Goal: Task Accomplishment & Management: Manage account settings

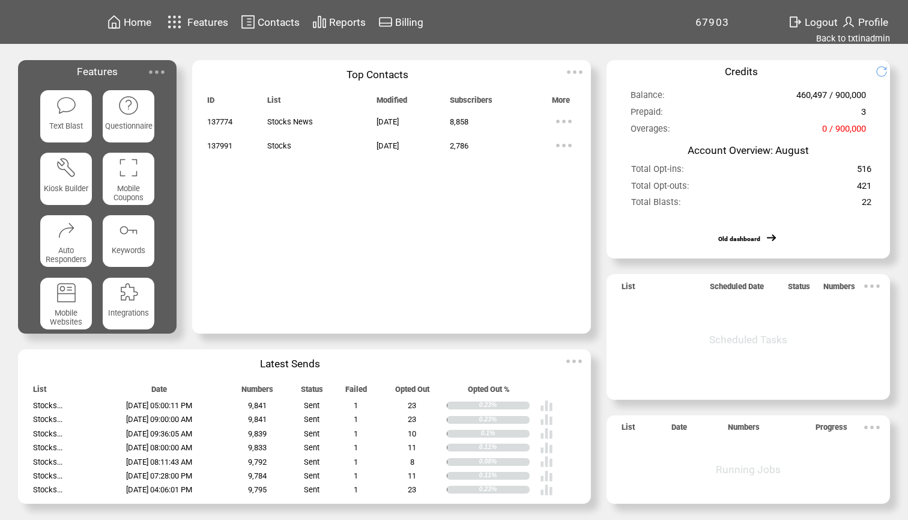
click at [865, 22] on span "Profile" at bounding box center [873, 22] width 30 height 12
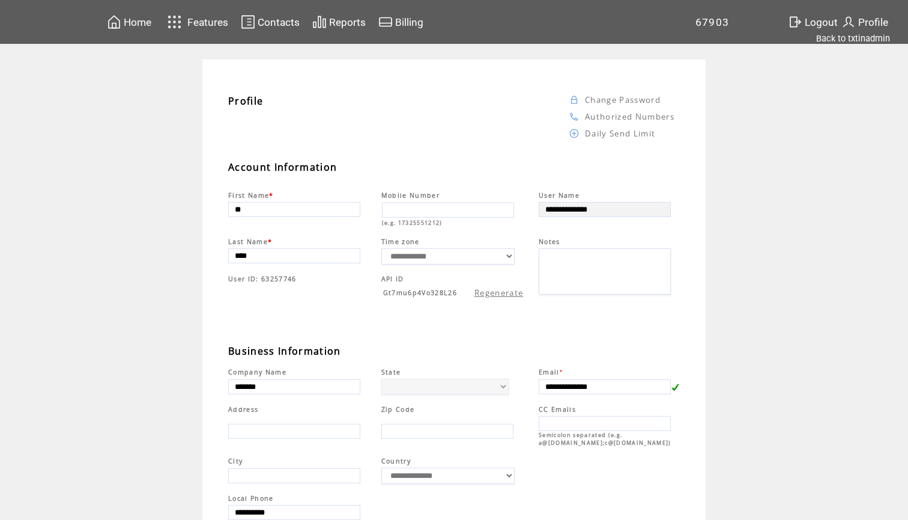
click at [438, 292] on span "Gt7mu6p4Vo328L26" at bounding box center [420, 292] width 74 height 8
copy span "Gt7mu6p4Vo328L26"
click at [465, 157] on div "Profile Change Password Authorized Numbers Daily Send Limit" at bounding box center [459, 125] width 467 height 66
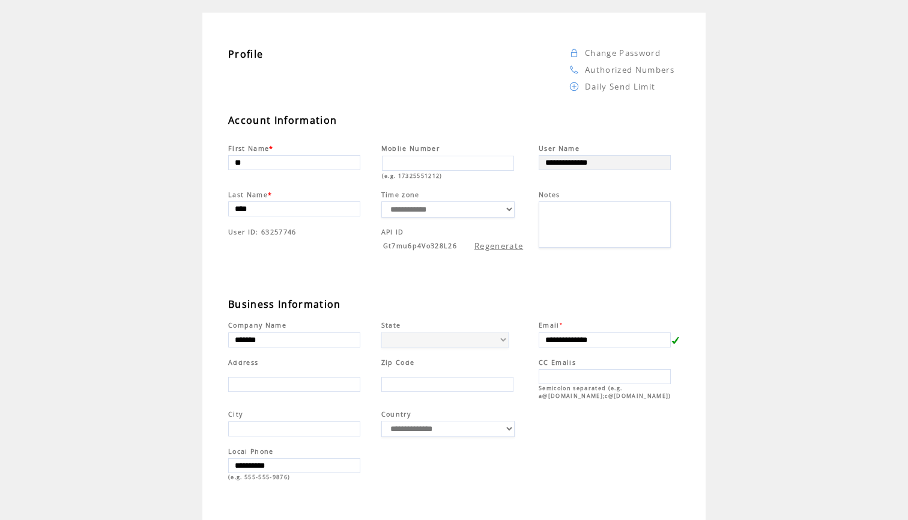
scroll to position [30, 0]
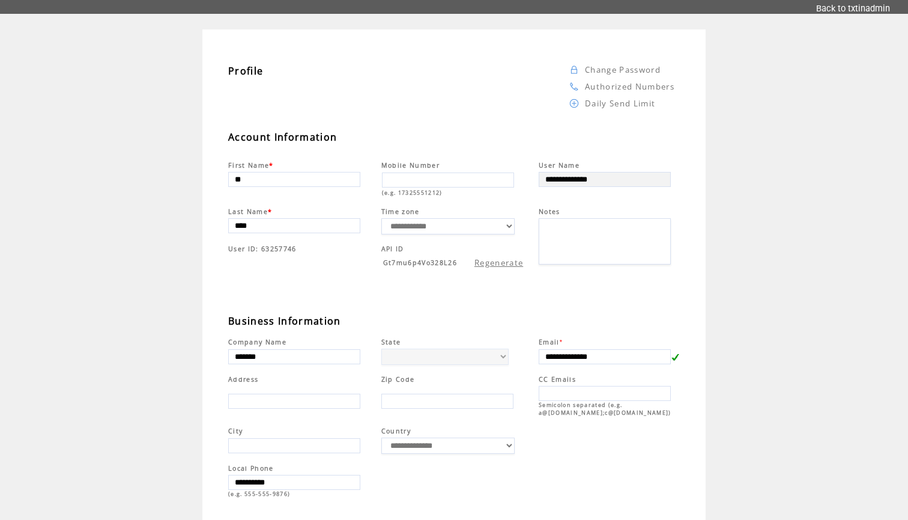
click at [616, 68] on link "Change Password" at bounding box center [623, 69] width 76 height 11
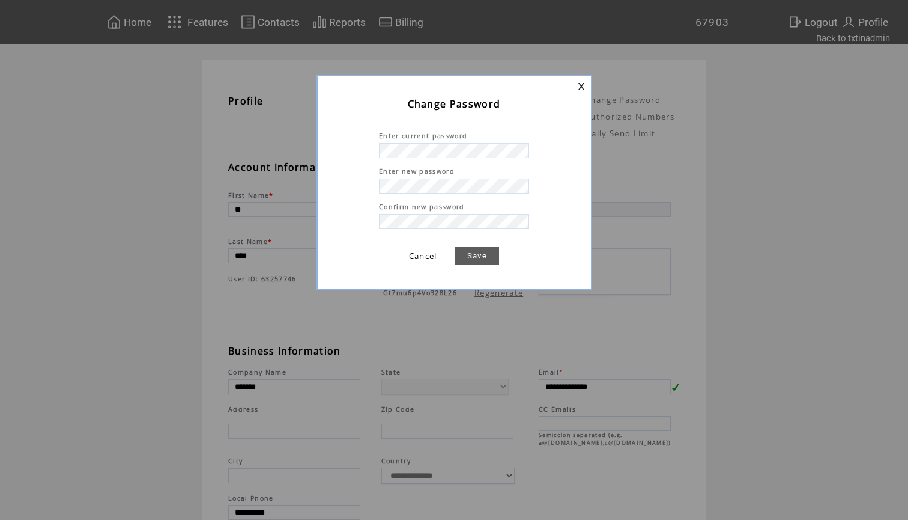
click at [552, 141] on td at bounding box center [560, 180] width 62 height 97
click at [474, 254] on link "Save" at bounding box center [477, 256] width 44 height 18
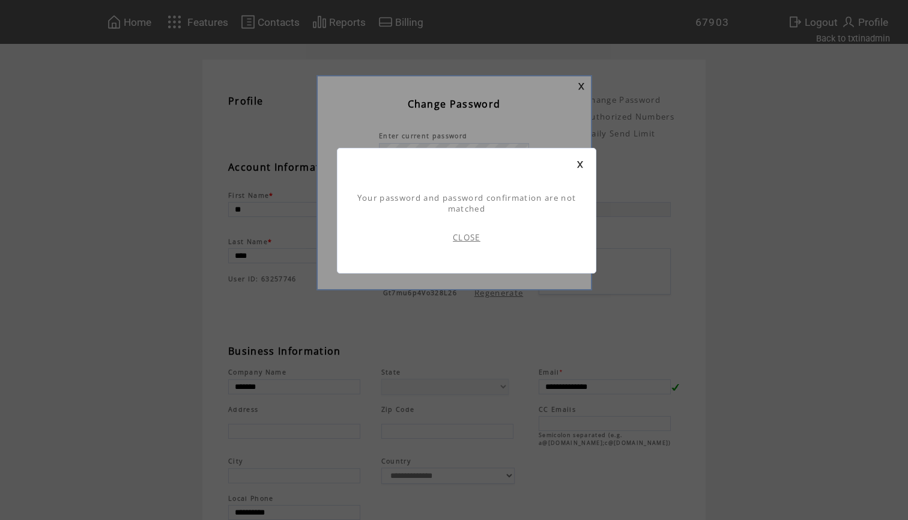
scroll to position [1, 0]
click at [459, 238] on link "CLOSE" at bounding box center [467, 237] width 28 height 11
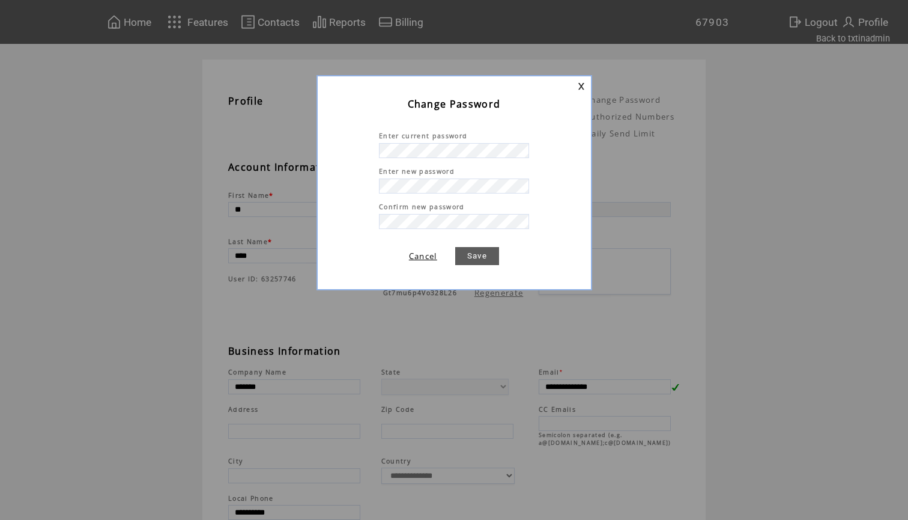
click at [474, 250] on link "Save" at bounding box center [477, 256] width 44 height 18
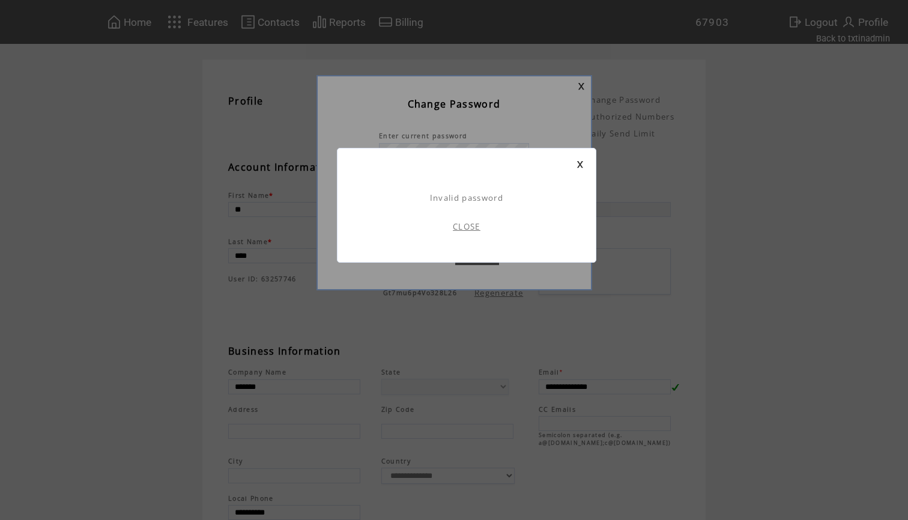
scroll to position [1, 0]
click at [471, 228] on link "CLOSE" at bounding box center [467, 226] width 28 height 11
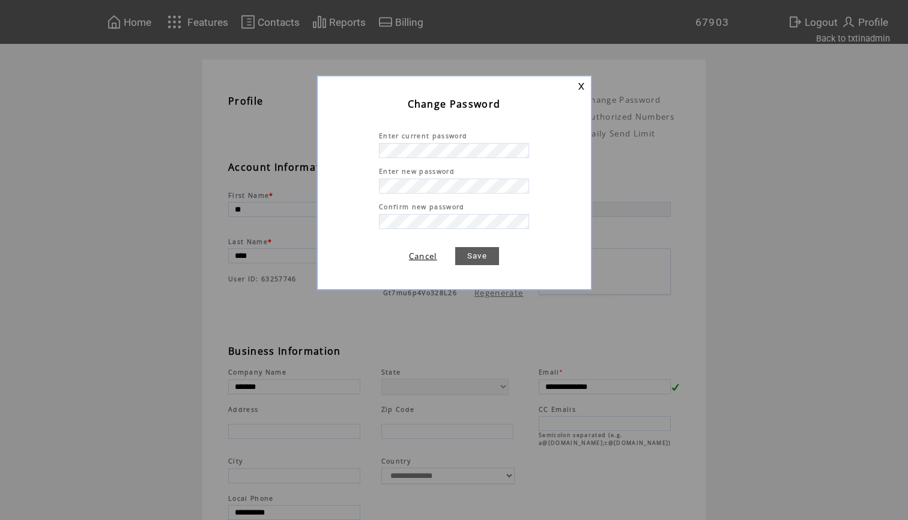
click at [583, 88] on link at bounding box center [581, 86] width 7 height 8
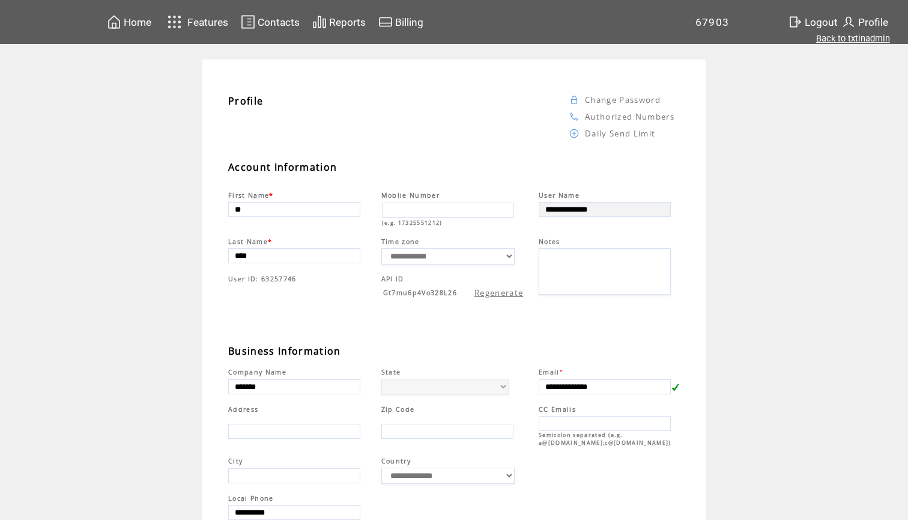
click at [835, 40] on link "Back to txtinadmin" at bounding box center [853, 38] width 74 height 11
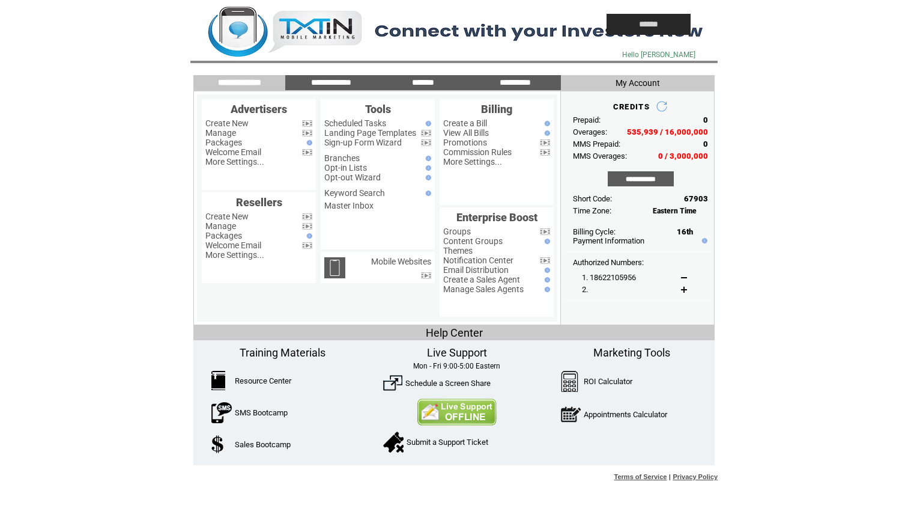
click at [641, 82] on span "My Account" at bounding box center [638, 83] width 44 height 10
click at [643, 78] on span "My Account" at bounding box center [638, 83] width 44 height 10
click at [633, 175] on input "**********" at bounding box center [641, 178] width 66 height 15
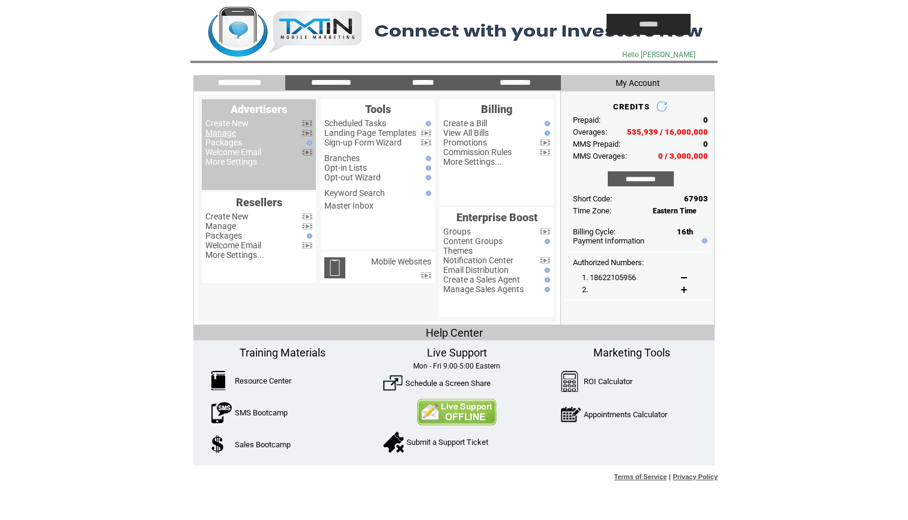
click at [220, 130] on link "Manage" at bounding box center [220, 133] width 31 height 10
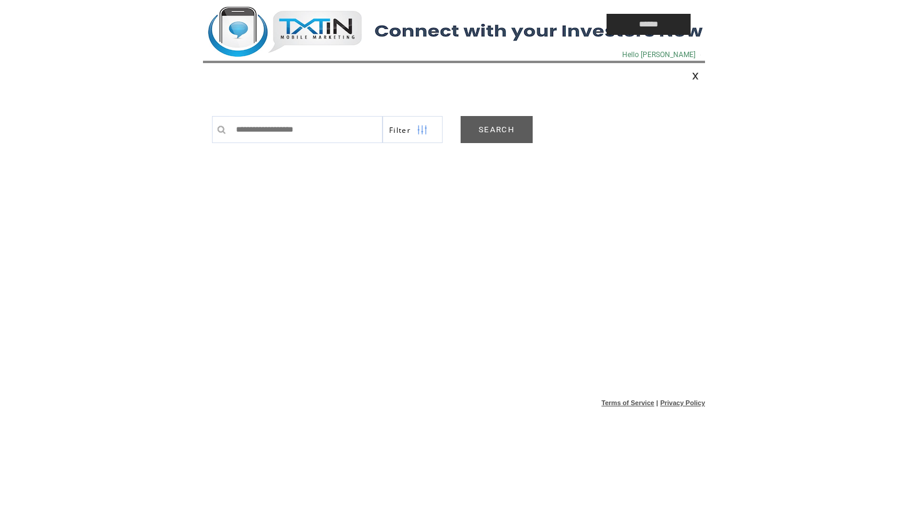
click at [503, 128] on link "SEARCH" at bounding box center [497, 129] width 72 height 27
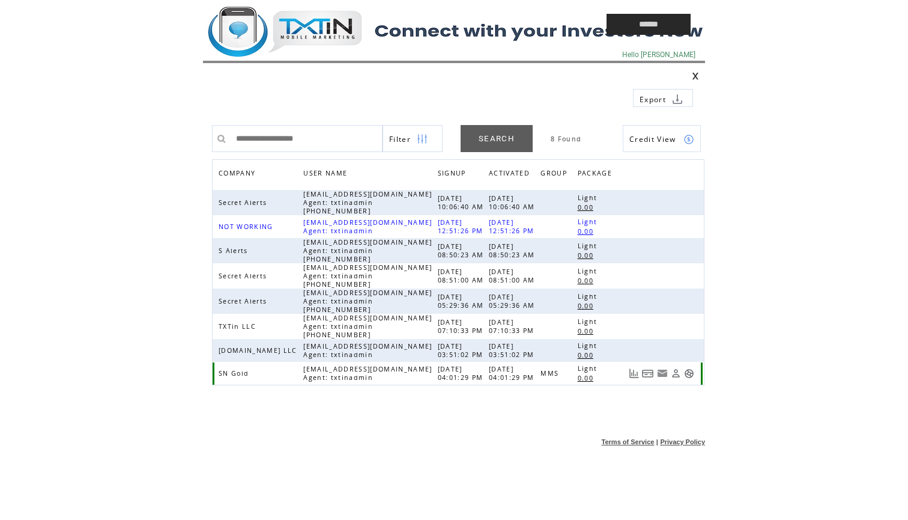
click at [676, 372] on link at bounding box center [676, 373] width 10 height 10
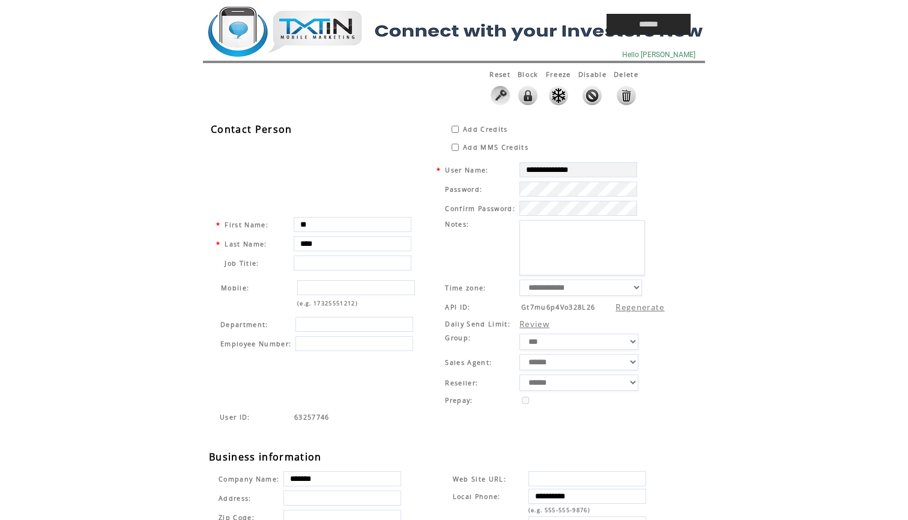
click at [709, 257] on div "**********" at bounding box center [460, 419] width 502 height 598
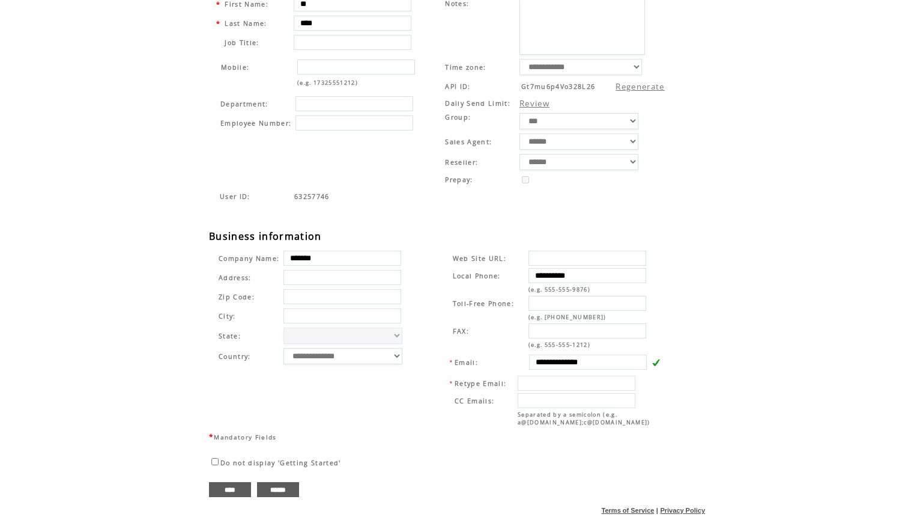
scroll to position [232, 0]
click at [229, 485] on input "****" at bounding box center [230, 489] width 42 height 15
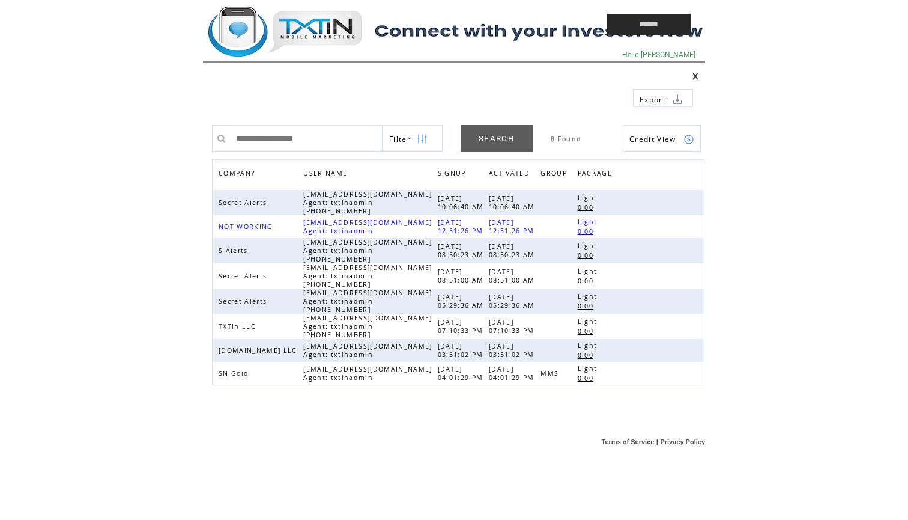
click at [321, 21] on td at bounding box center [377, 24] width 348 height 49
